Goal: Contribute content

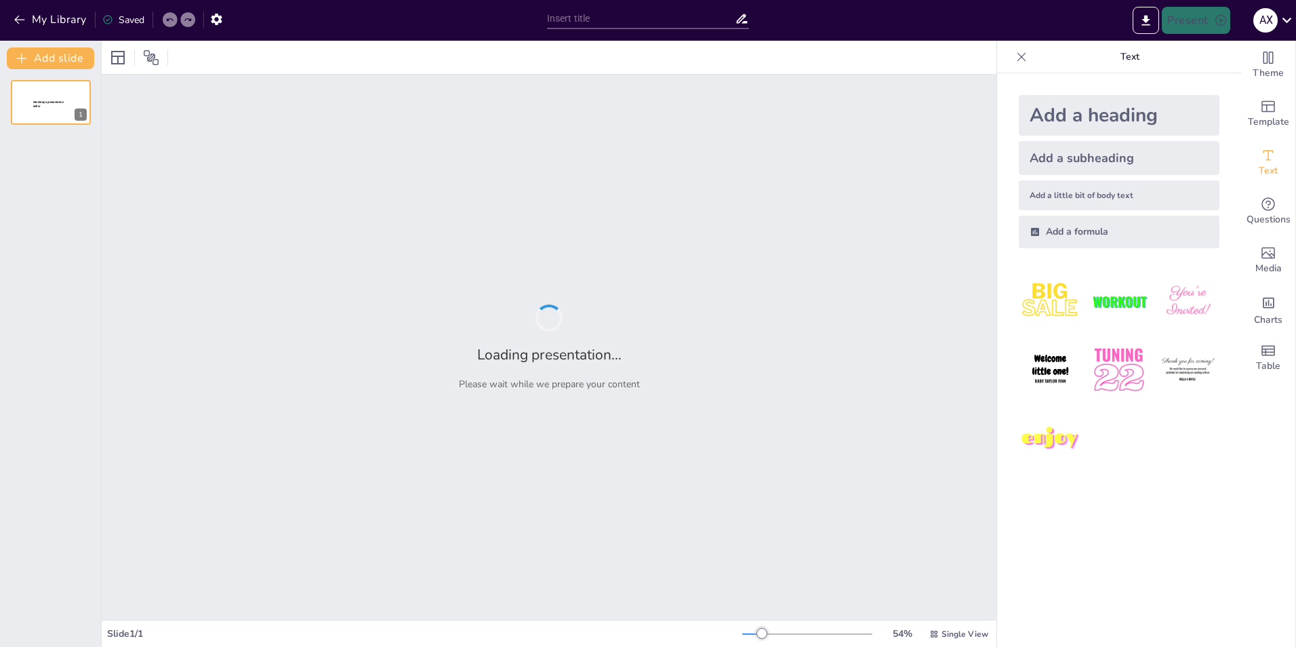
type input "Реформы мэйдзи, реформы в области гос.управления"
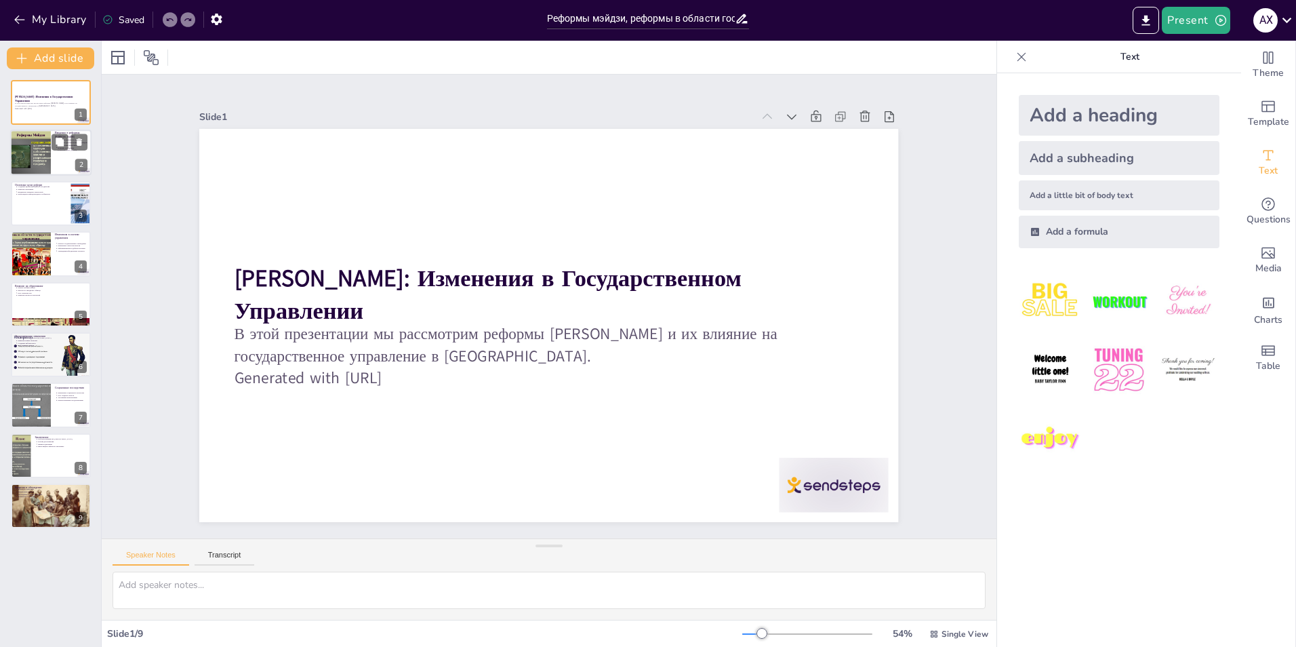
click at [47, 150] on div at bounding box center [30, 153] width 61 height 46
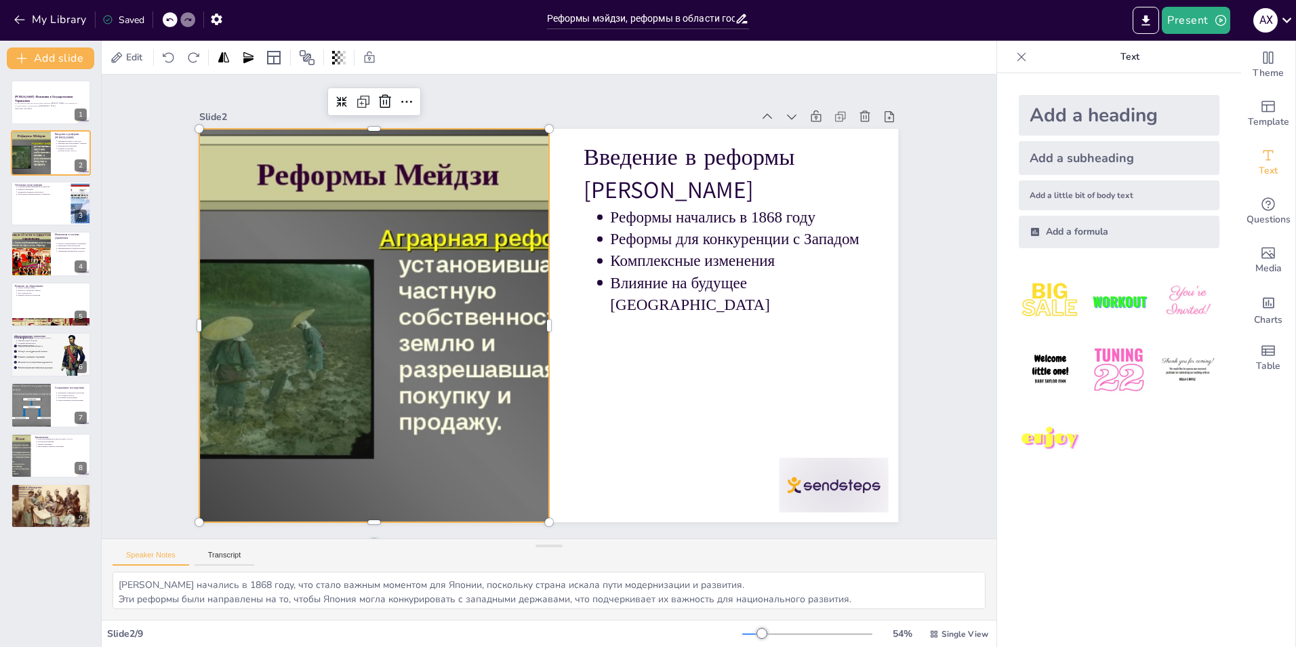
click at [297, 262] on div at bounding box center [373, 307] width 563 height 446
click at [25, 218] on div at bounding box center [50, 203] width 81 height 46
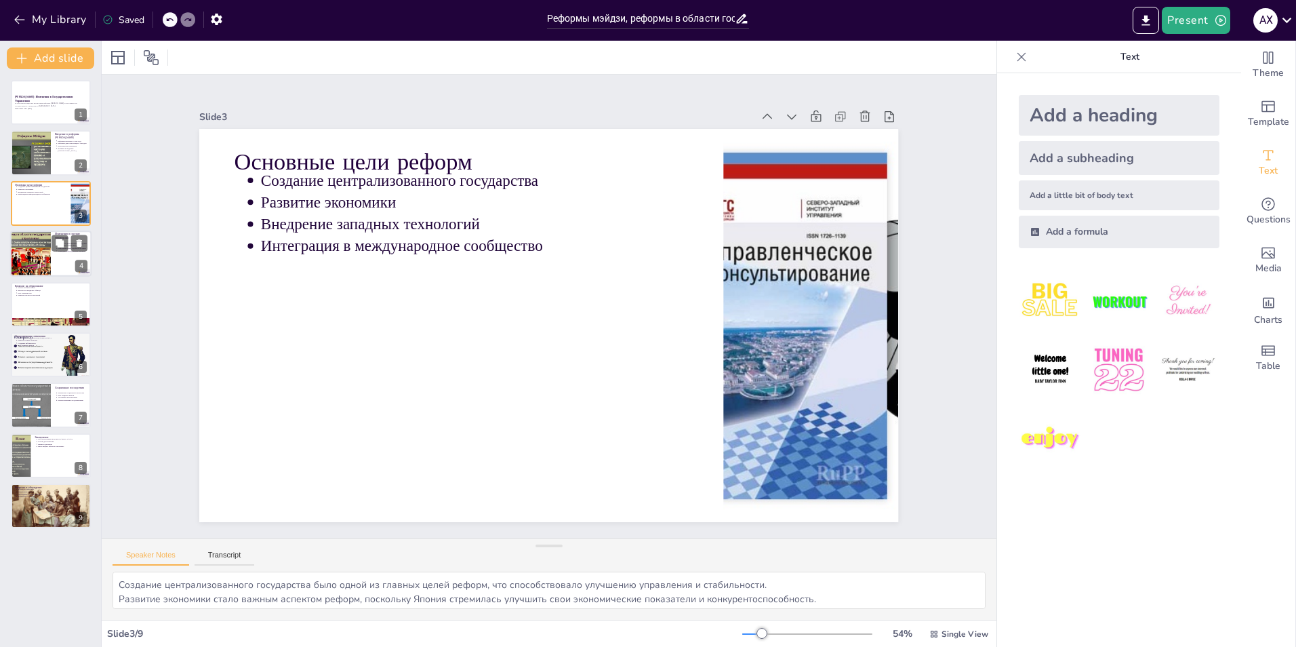
click at [39, 252] on div at bounding box center [30, 254] width 61 height 46
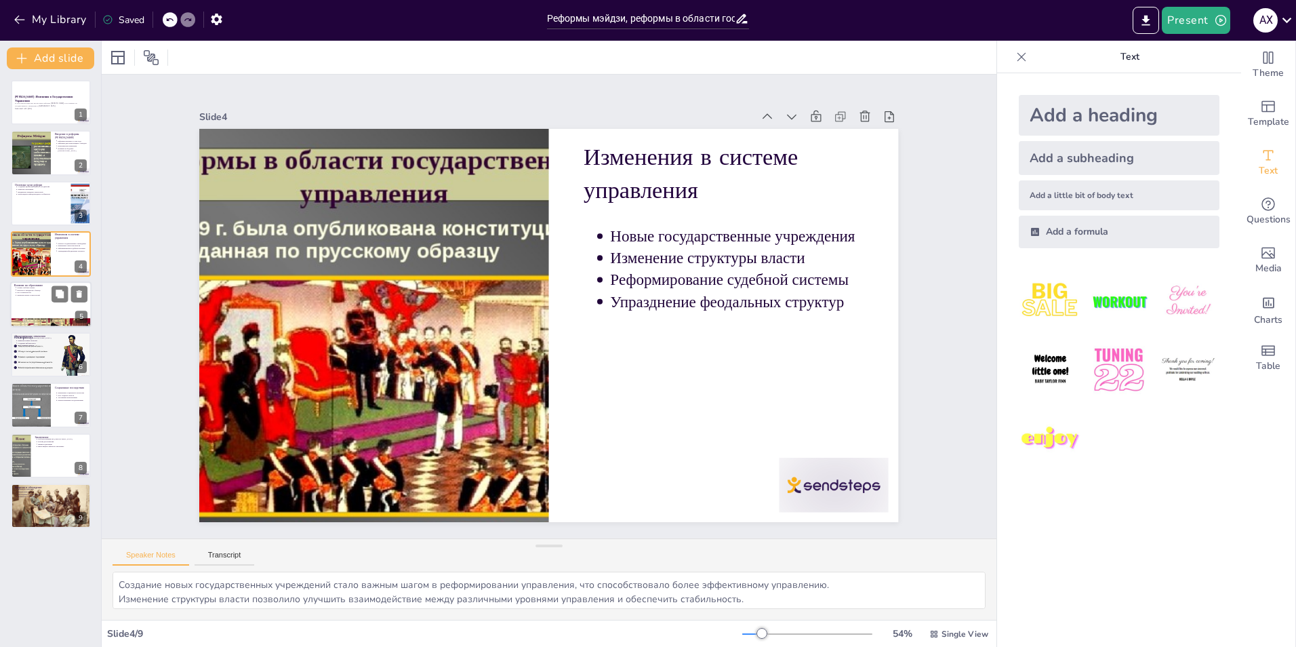
click at [42, 298] on div at bounding box center [50, 304] width 81 height 46
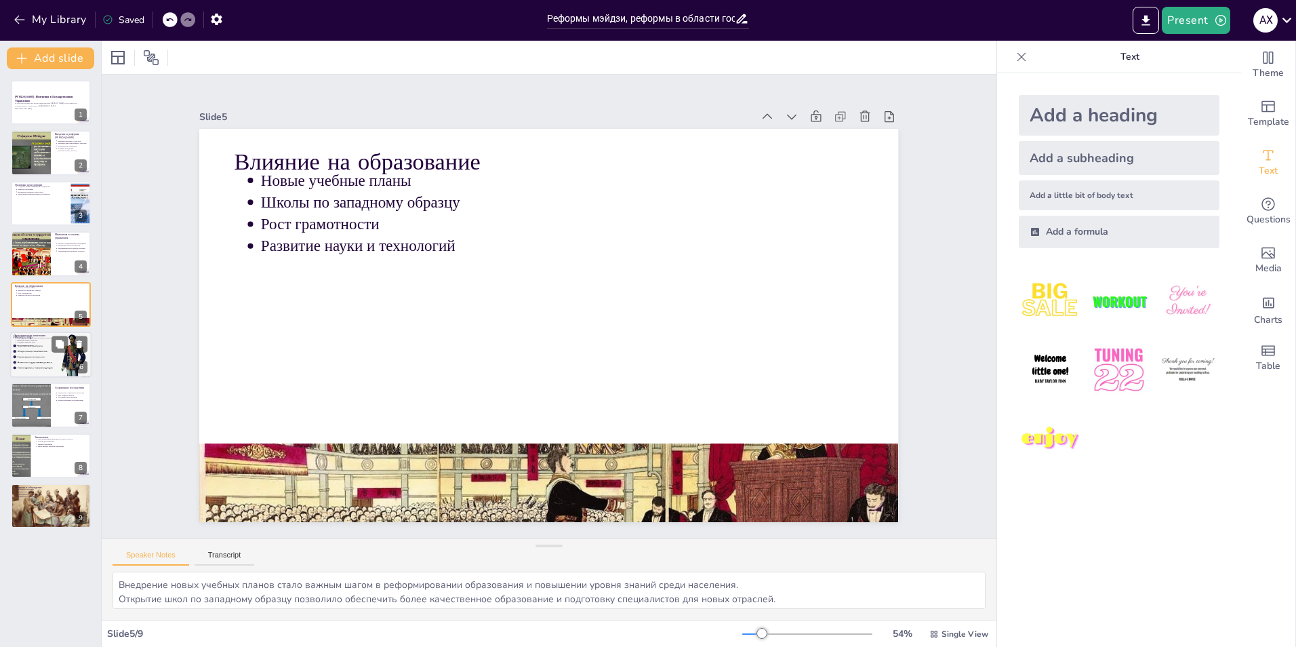
click at [45, 339] on p "Развитие новых отраслей" at bounding box center [52, 340] width 71 height 3
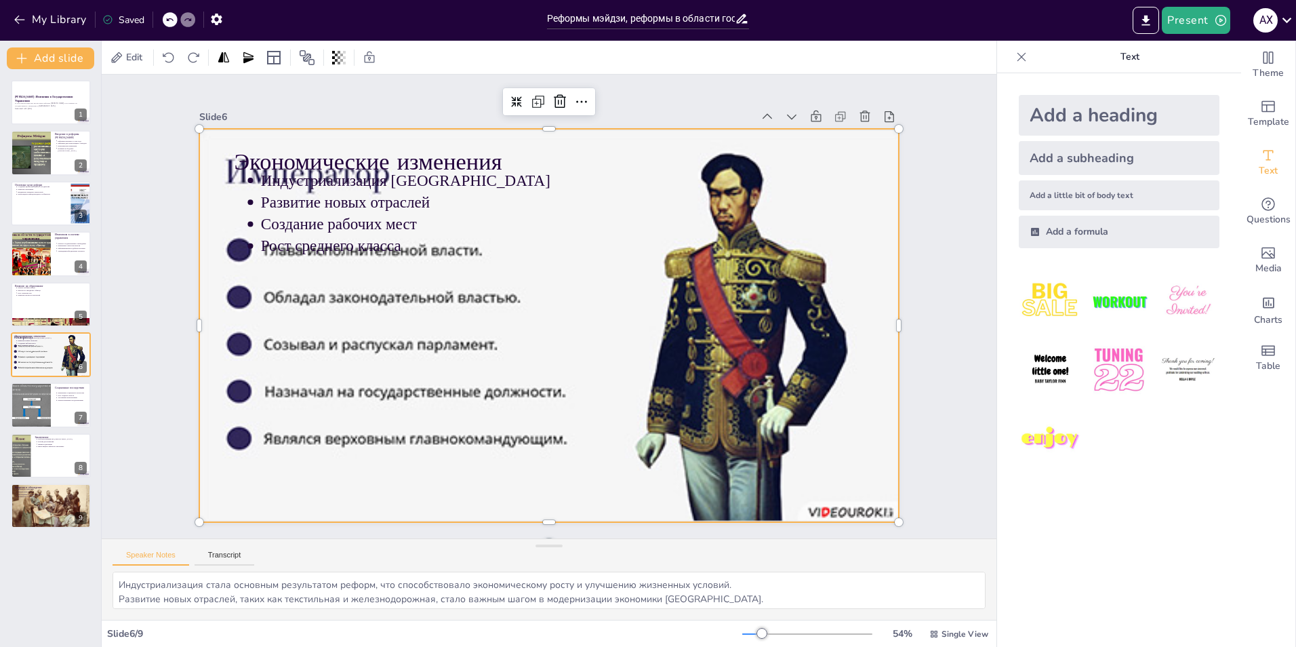
click at [703, 300] on div at bounding box center [541, 323] width 801 height 644
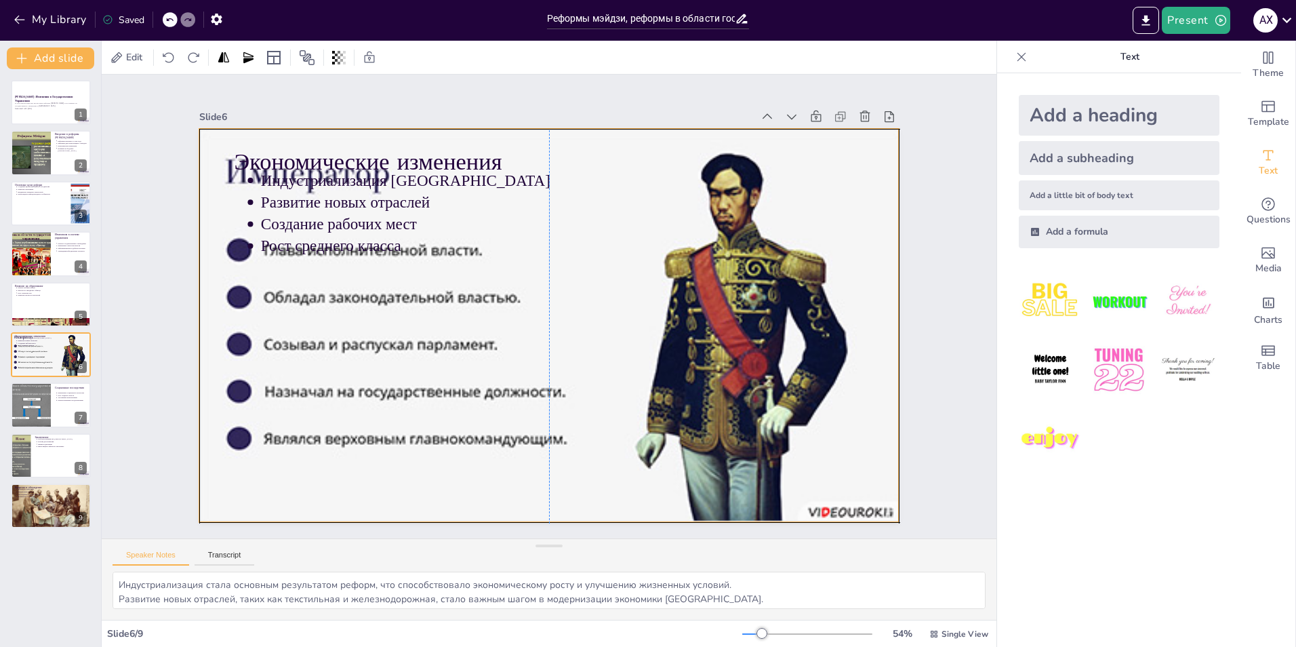
click at [705, 302] on div at bounding box center [538, 322] width 798 height 730
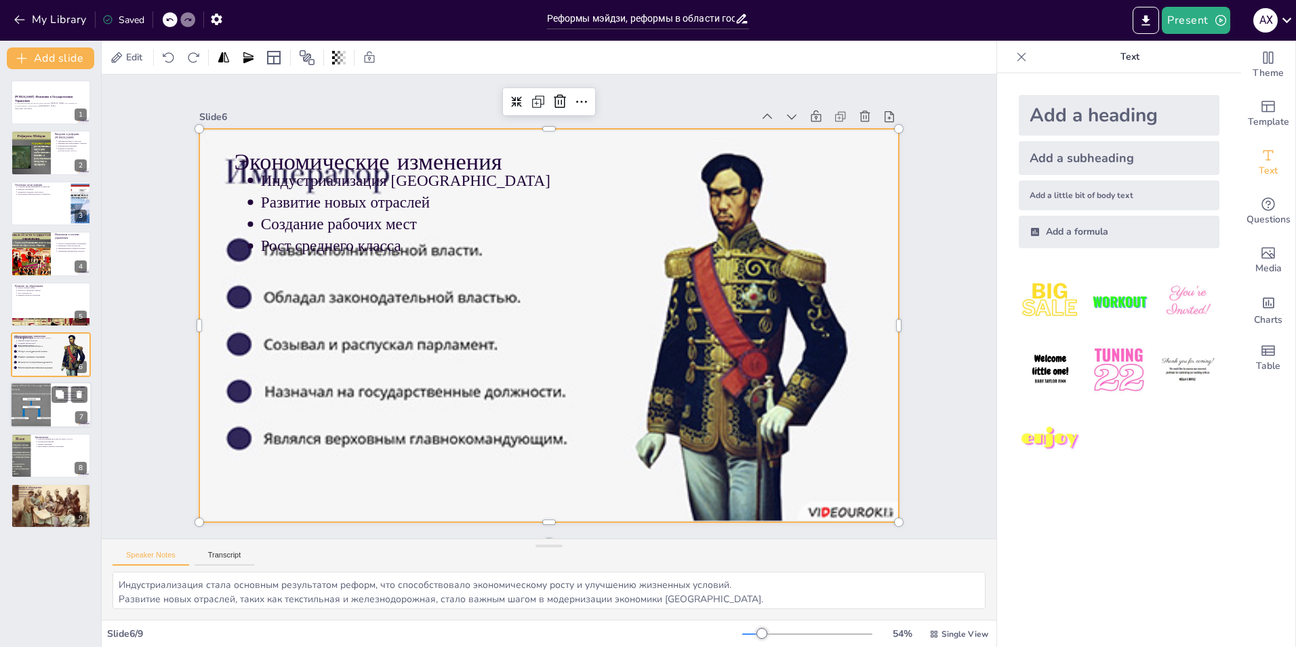
click at [43, 402] on div at bounding box center [30, 405] width 61 height 46
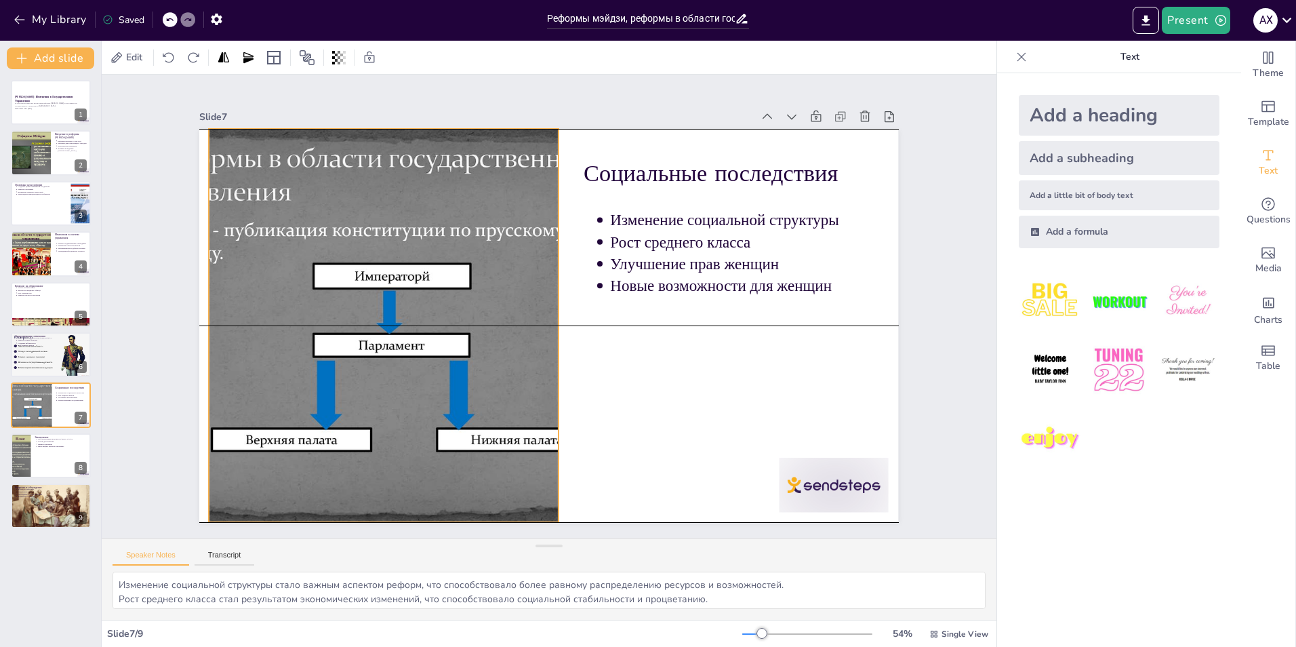
drag, startPoint x: 335, startPoint y: 370, endPoint x: 344, endPoint y: 374, distance: 10.3
click at [344, 374] on div at bounding box center [436, 184] width 627 height 656
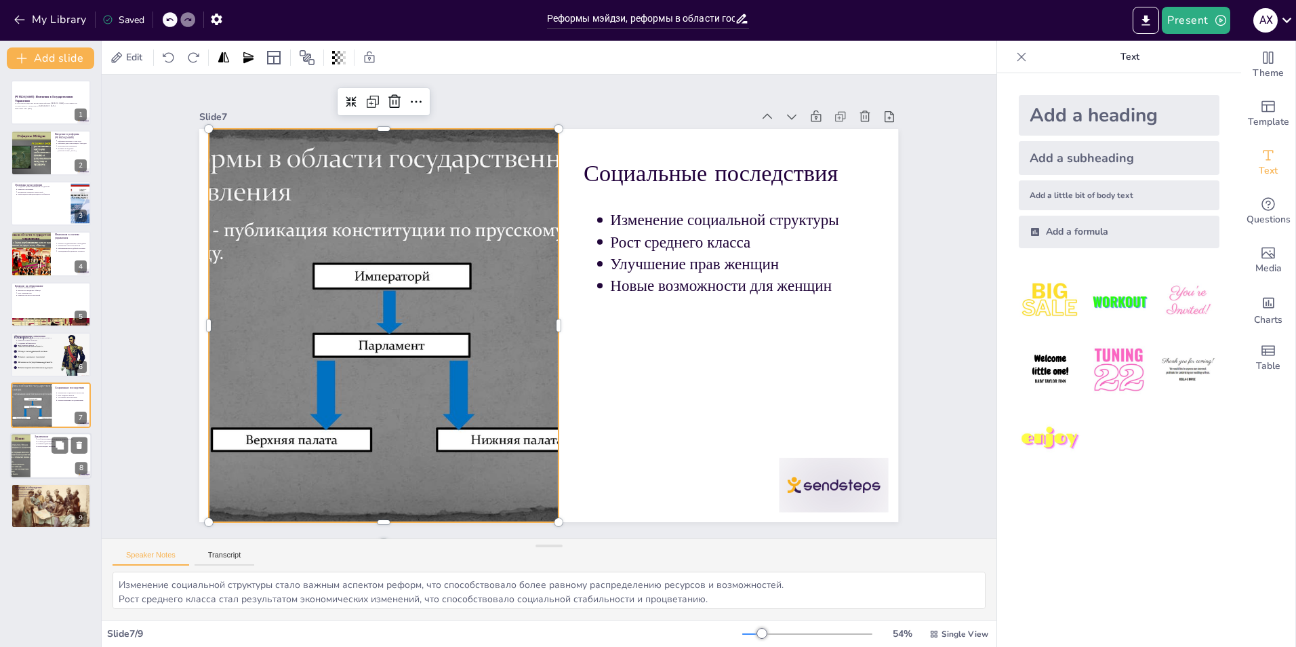
click at [41, 450] on div at bounding box center [50, 456] width 81 height 46
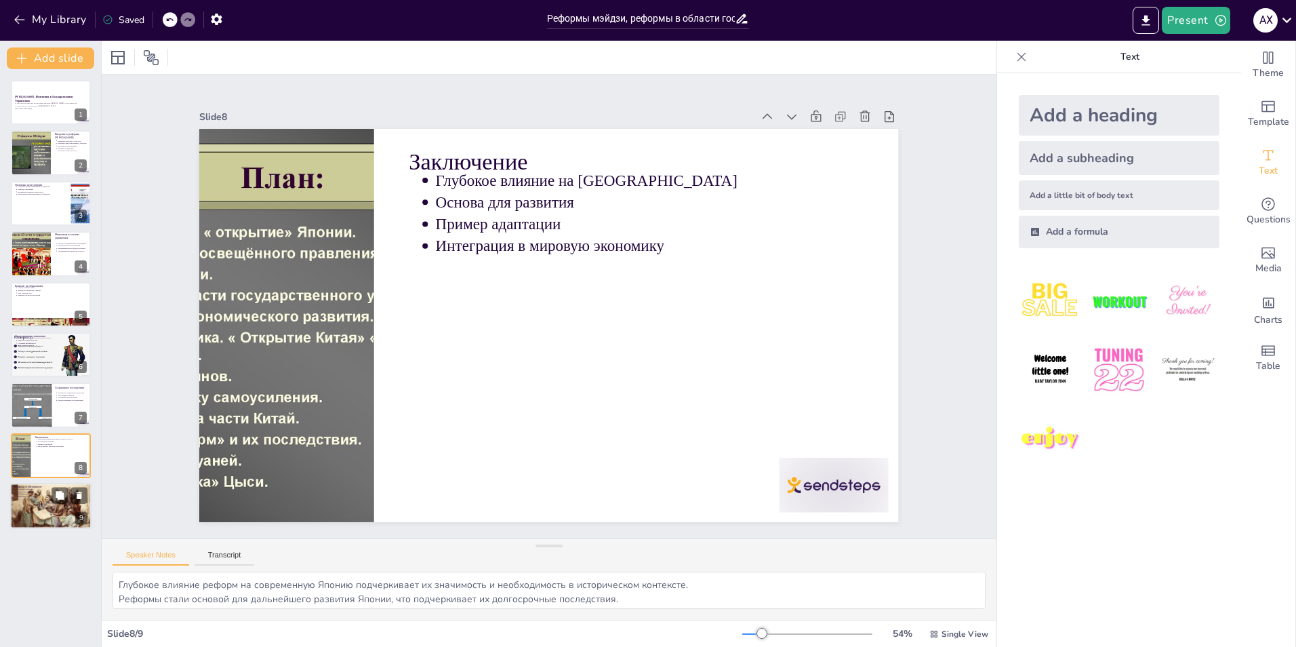
click at [41, 499] on div at bounding box center [50, 506] width 81 height 64
type textarea "Обсуждение вопросов о реформах поможет углубить понимание темы и выявить интере…"
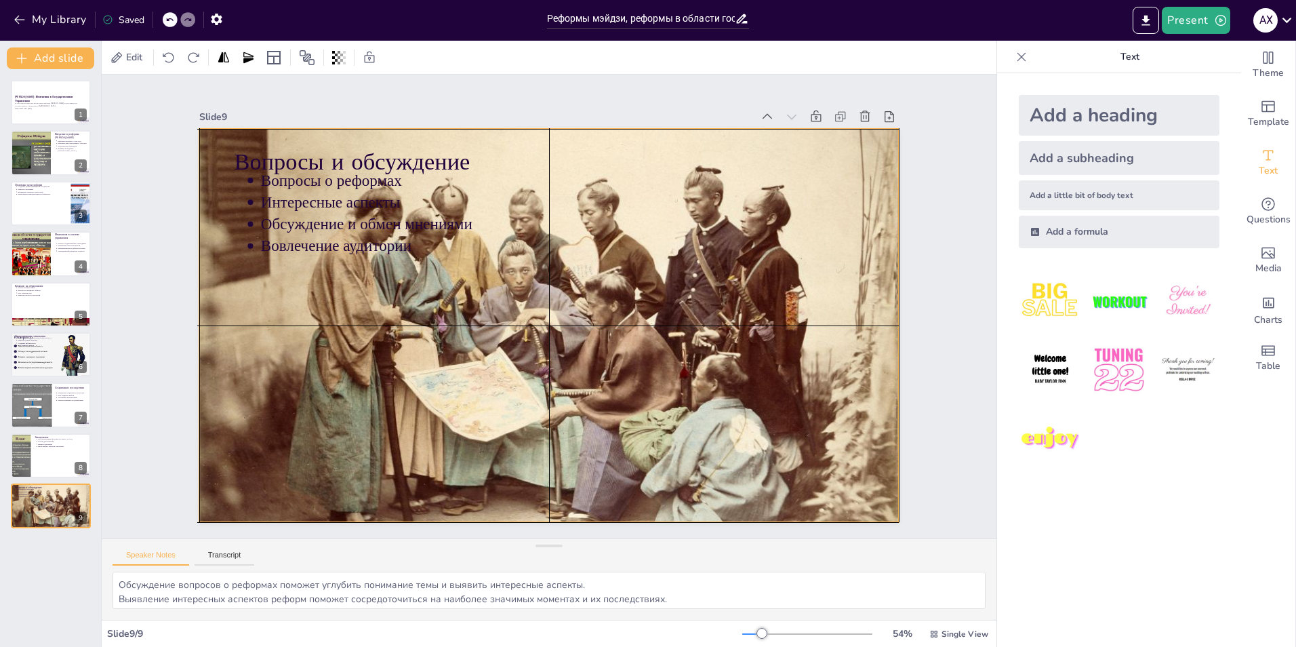
click at [353, 393] on div at bounding box center [542, 323] width 862 height 787
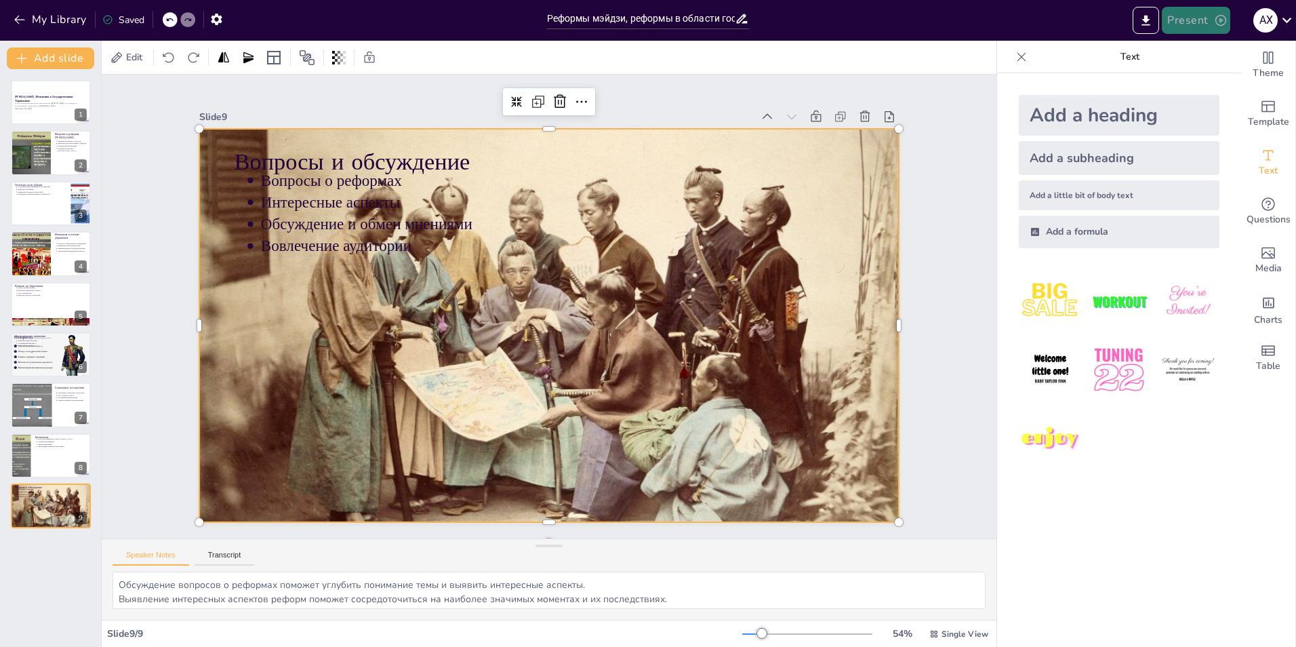
click at [1178, 26] on button "Present" at bounding box center [1196, 20] width 68 height 27
click at [790, 569] on div at bounding box center [648, 323] width 1296 height 647
click at [1144, 10] on button "Export to PowerPoint" at bounding box center [1146, 20] width 26 height 27
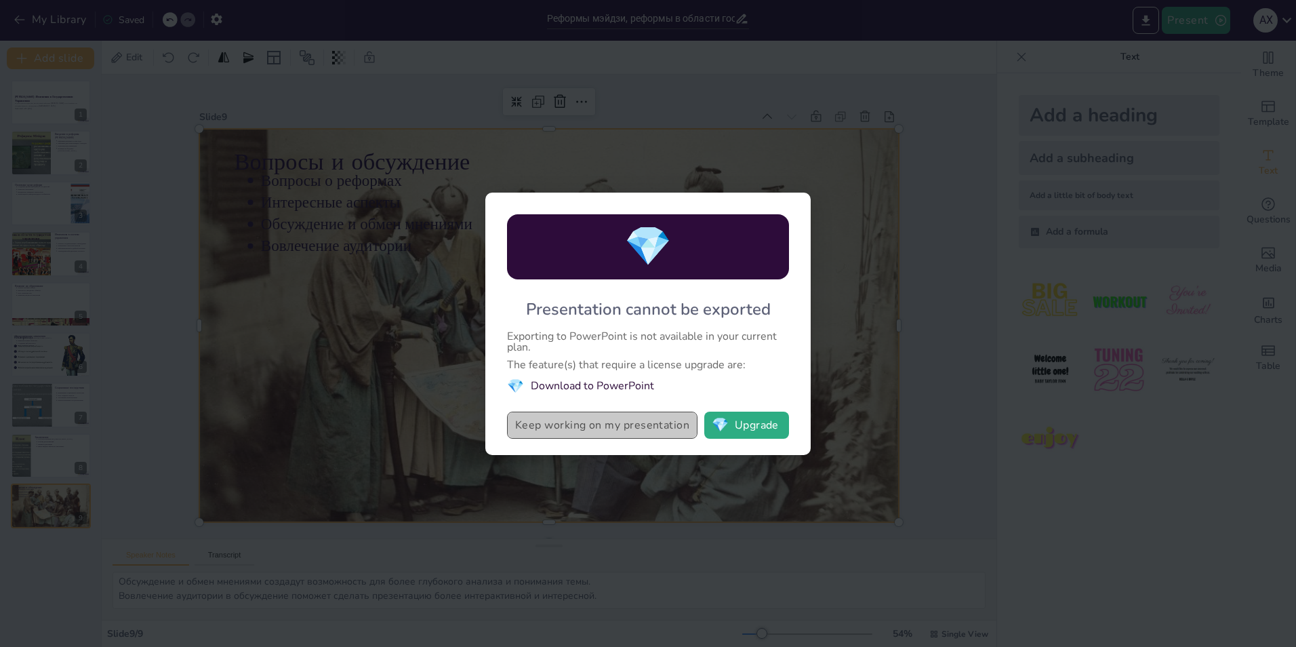
click at [623, 427] on button "Keep working on my presentation" at bounding box center [602, 425] width 191 height 27
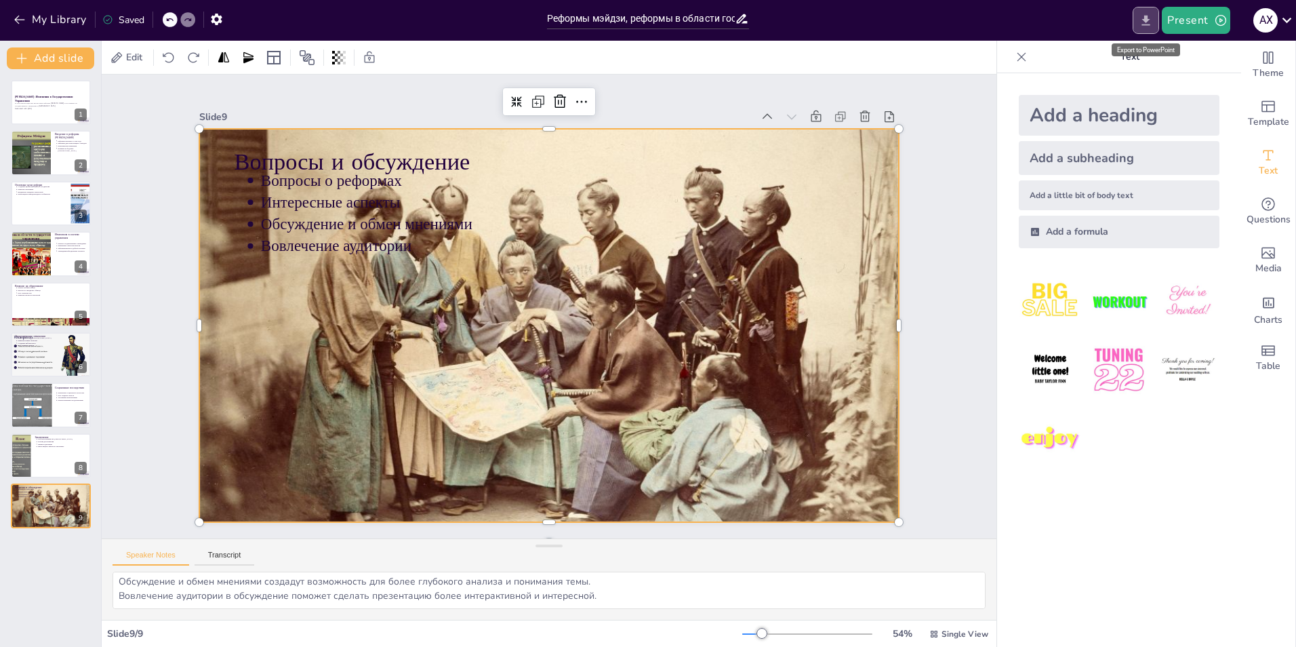
click at [1153, 26] on icon "Export to PowerPoint" at bounding box center [1146, 21] width 14 height 14
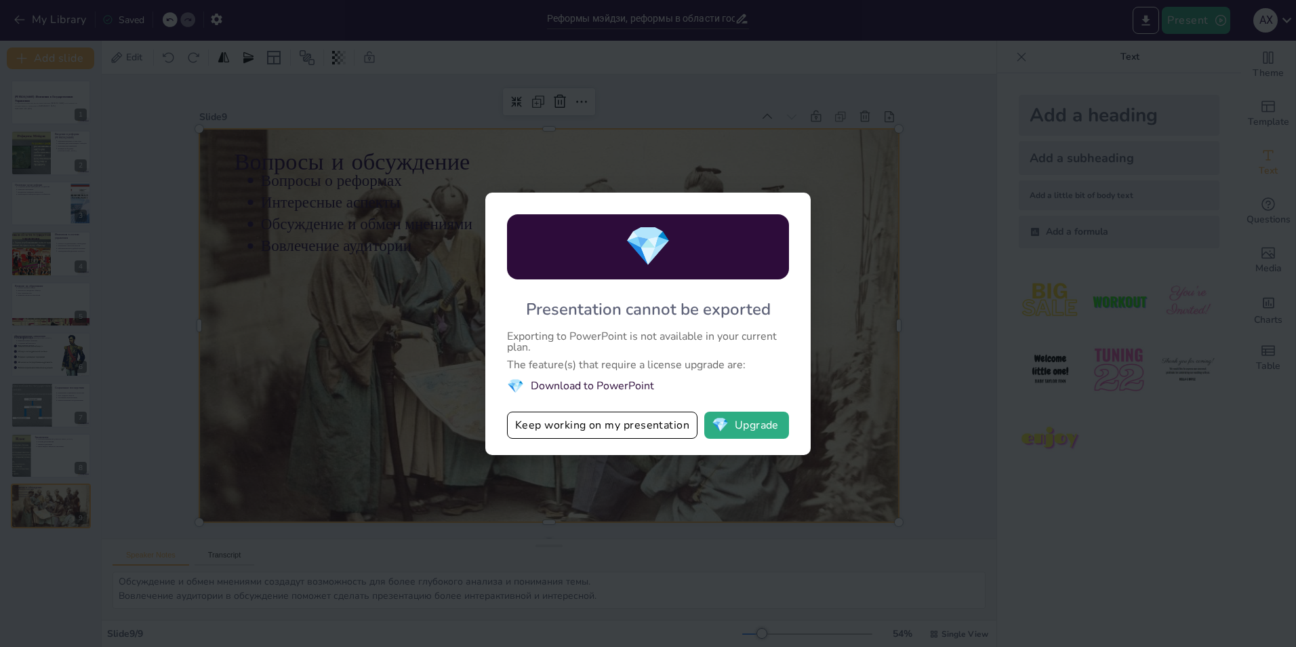
click at [534, 386] on li "💎 Download to PowerPoint" at bounding box center [648, 386] width 282 height 18
